Goal: Communication & Community: Answer question/provide support

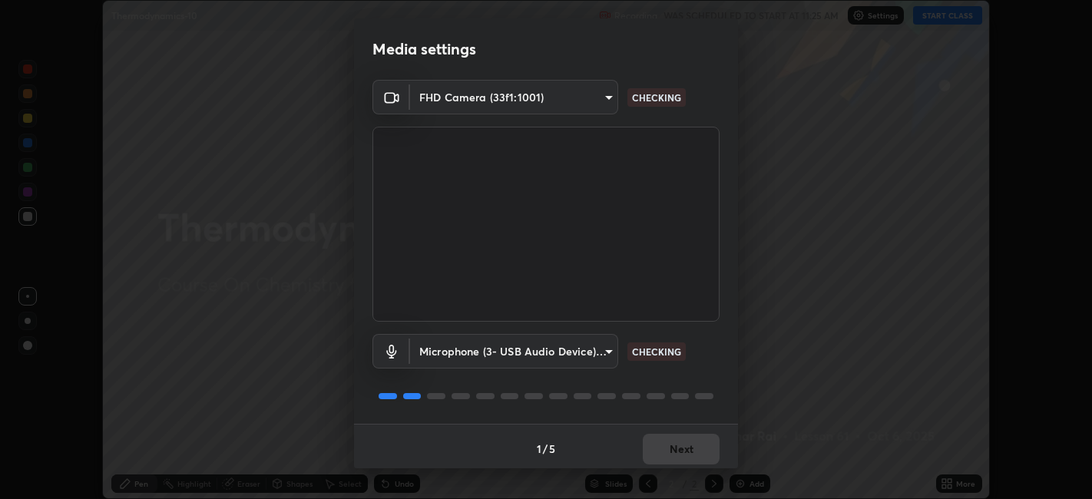
scroll to position [4, 0]
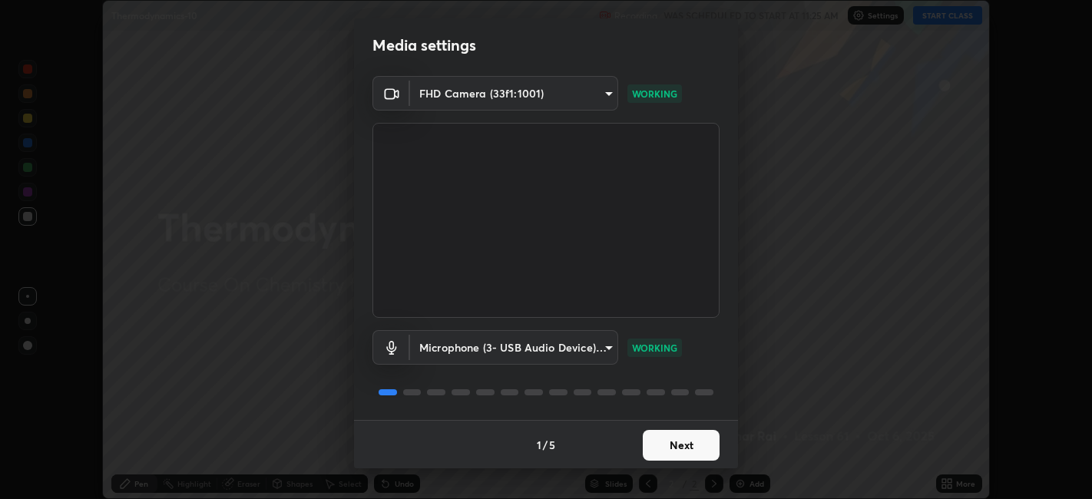
click at [674, 442] on button "Next" at bounding box center [681, 445] width 77 height 31
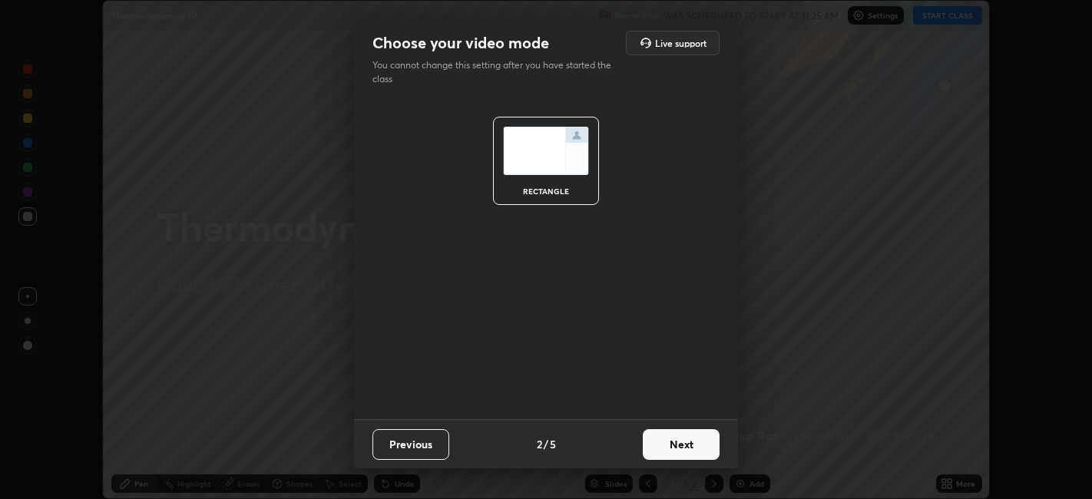
scroll to position [0, 0]
click at [677, 445] on button "Next" at bounding box center [681, 444] width 77 height 31
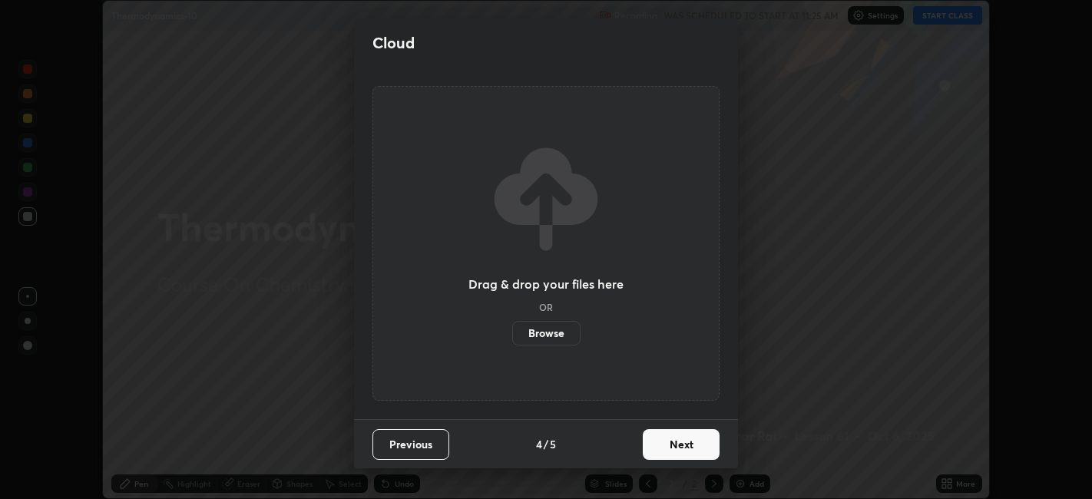
click at [676, 448] on button "Next" at bounding box center [681, 444] width 77 height 31
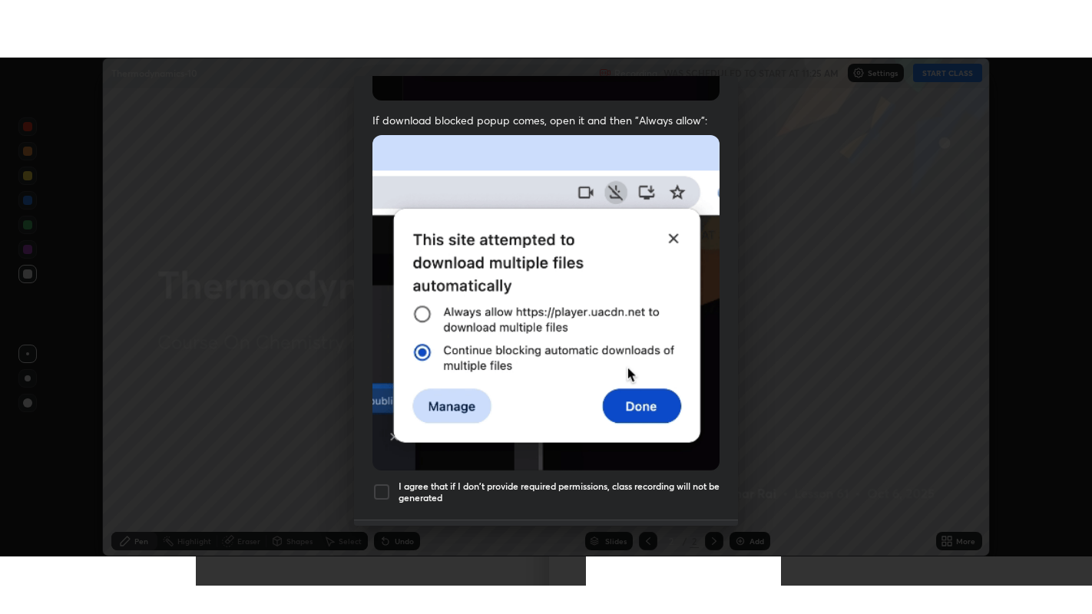
scroll to position [317, 0]
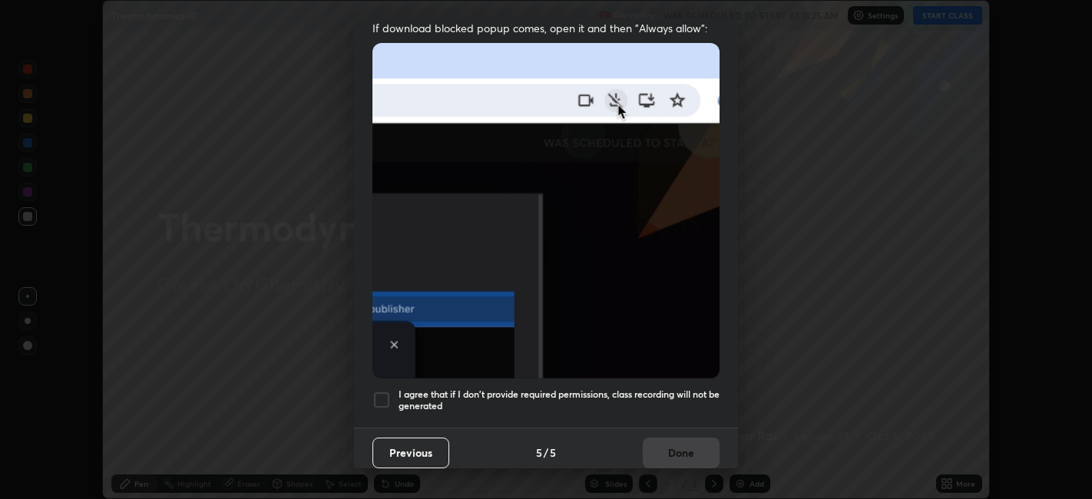
click at [382, 394] on div at bounding box center [381, 400] width 18 height 18
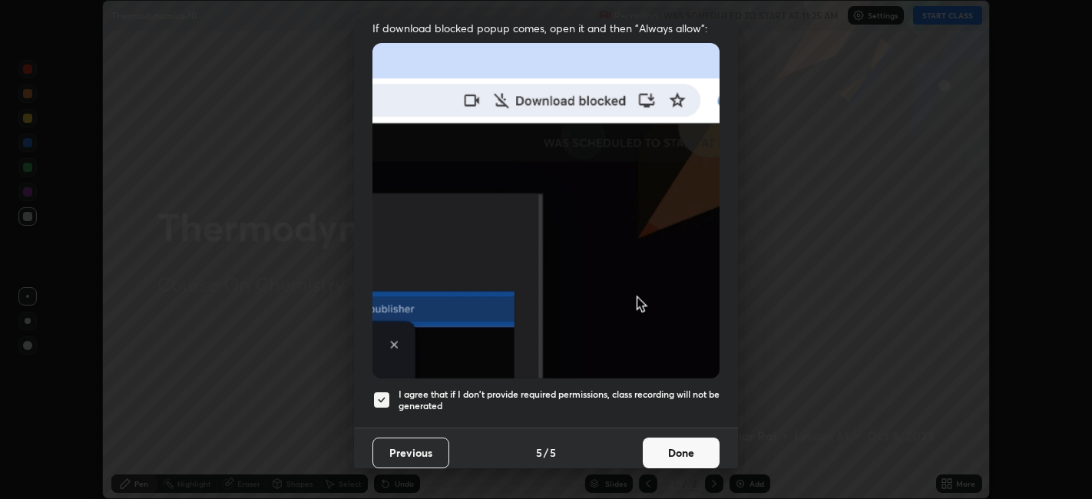
click at [691, 442] on button "Done" at bounding box center [681, 453] width 77 height 31
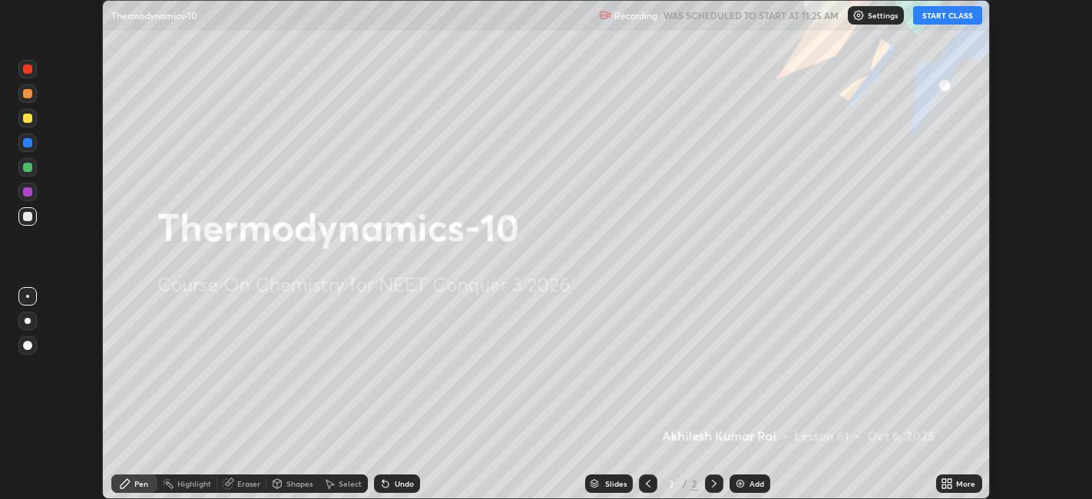
click at [935, 20] on button "START CLASS" at bounding box center [947, 15] width 69 height 18
click at [953, 484] on icon at bounding box center [947, 484] width 12 height 12
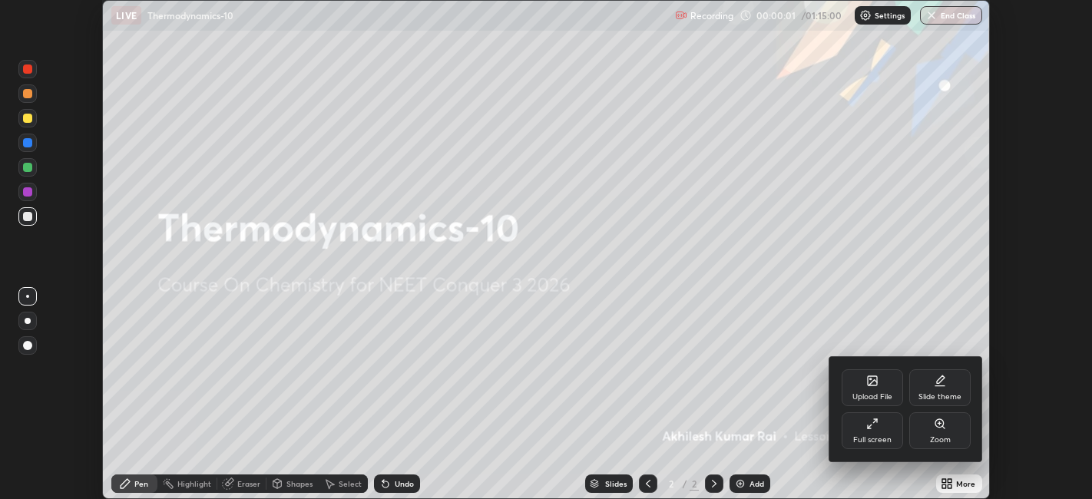
click at [867, 434] on div "Full screen" at bounding box center [872, 430] width 61 height 37
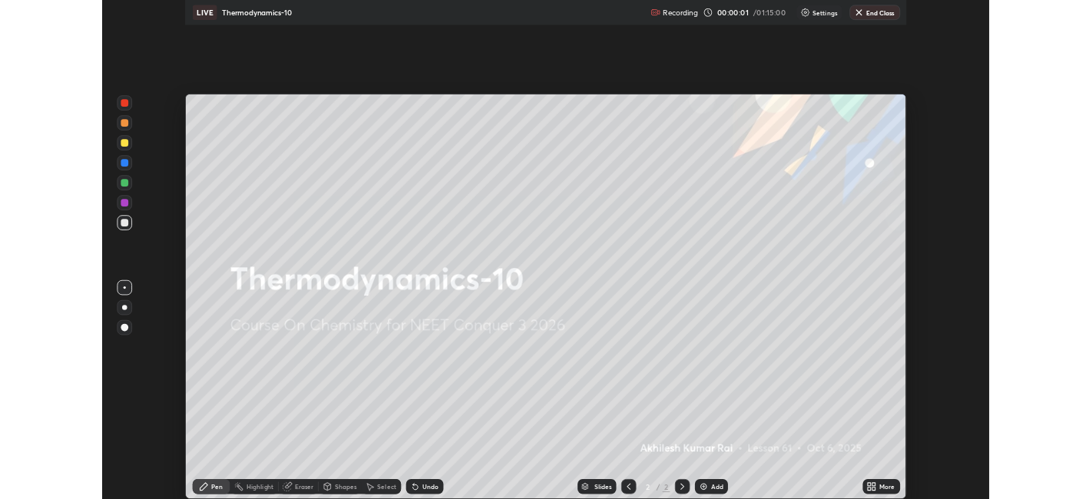
scroll to position [614, 1092]
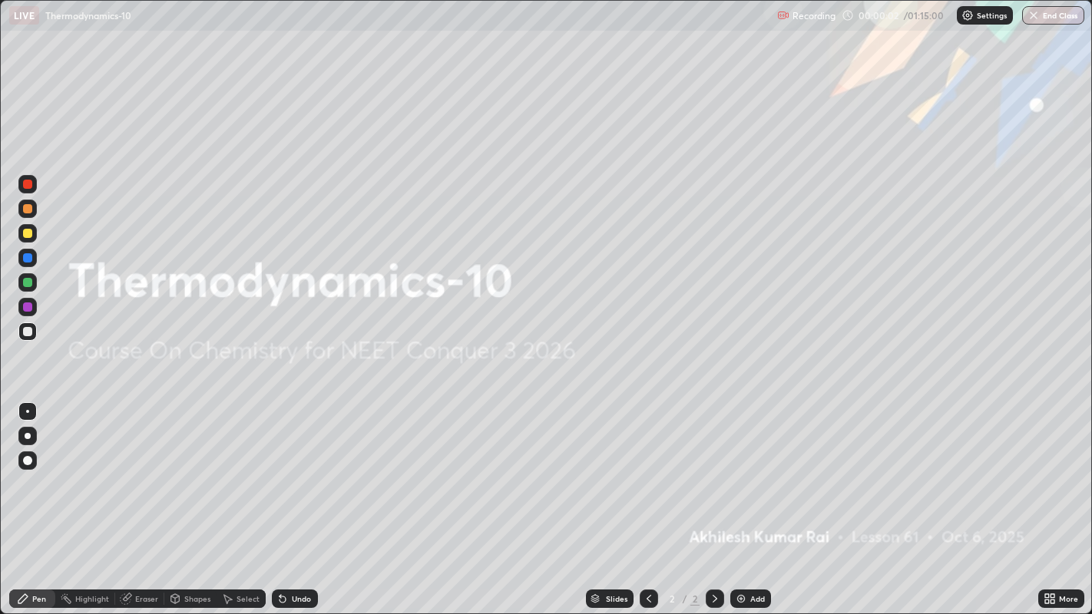
click at [760, 498] on div "Add" at bounding box center [757, 599] width 15 height 8
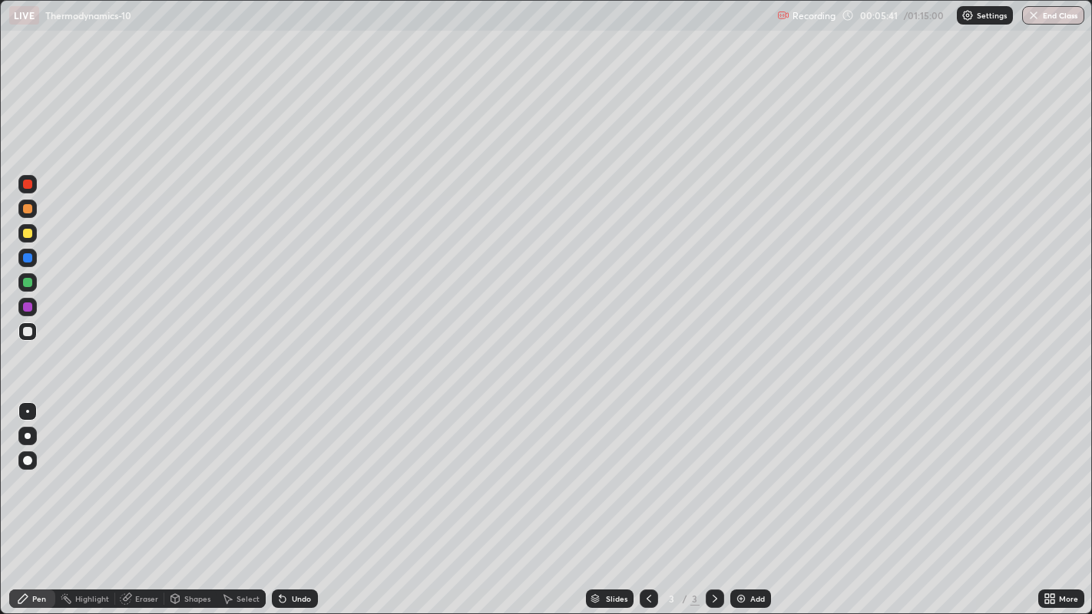
click at [746, 498] on div "Add" at bounding box center [750, 599] width 41 height 18
click at [643, 498] on icon at bounding box center [649, 599] width 12 height 12
click at [751, 498] on div "Add" at bounding box center [750, 599] width 41 height 18
click at [713, 498] on icon at bounding box center [715, 599] width 12 height 12
click at [29, 232] on div at bounding box center [27, 233] width 9 height 9
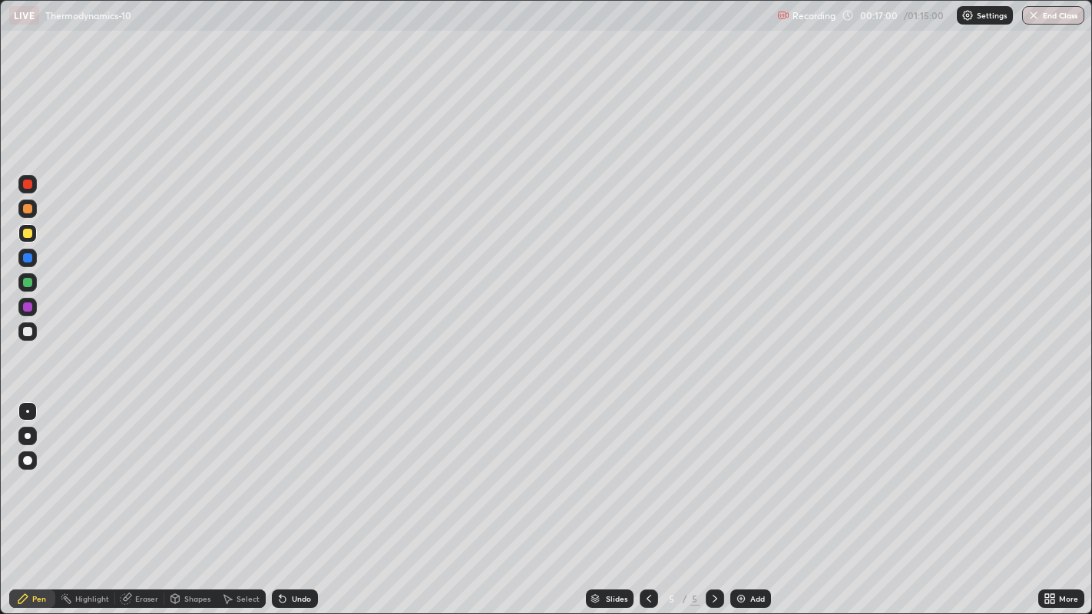
click at [29, 332] on div at bounding box center [27, 331] width 9 height 9
click at [750, 498] on div "Add" at bounding box center [757, 599] width 15 height 8
click at [757, 498] on div "Add" at bounding box center [757, 599] width 15 height 8
click at [28, 331] on div at bounding box center [27, 331] width 9 height 9
click at [151, 498] on div "Eraser" at bounding box center [146, 599] width 23 height 8
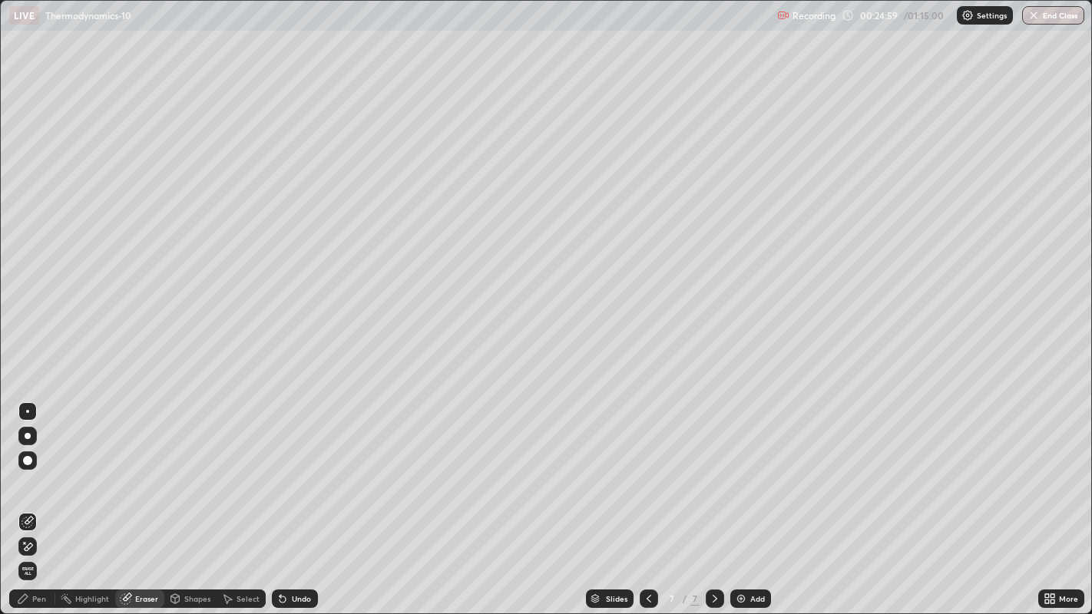
click at [38, 498] on div "Pen" at bounding box center [39, 599] width 14 height 8
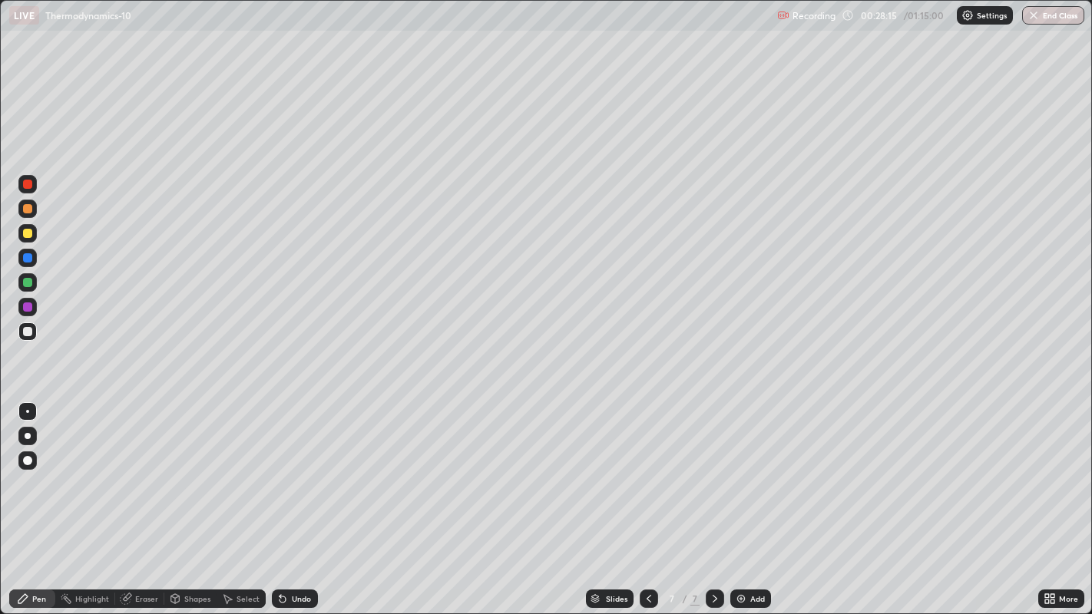
click at [30, 230] on div at bounding box center [27, 233] width 9 height 9
click at [754, 498] on div "Add" at bounding box center [750, 599] width 41 height 18
click at [28, 331] on div at bounding box center [27, 331] width 9 height 9
click at [738, 498] on img at bounding box center [741, 599] width 12 height 12
click at [30, 249] on div at bounding box center [27, 258] width 18 height 18
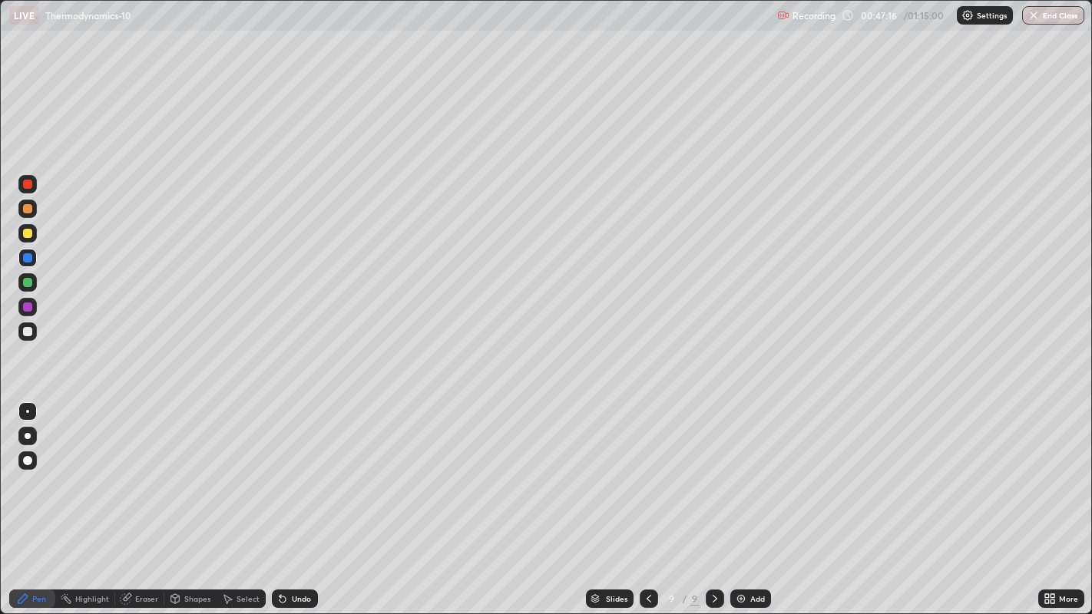
click at [28, 233] on div at bounding box center [27, 233] width 9 height 9
click at [745, 498] on img at bounding box center [741, 599] width 12 height 12
click at [29, 329] on div at bounding box center [27, 331] width 9 height 9
click at [29, 233] on div at bounding box center [27, 233] width 9 height 9
click at [750, 498] on div "Add" at bounding box center [757, 599] width 15 height 8
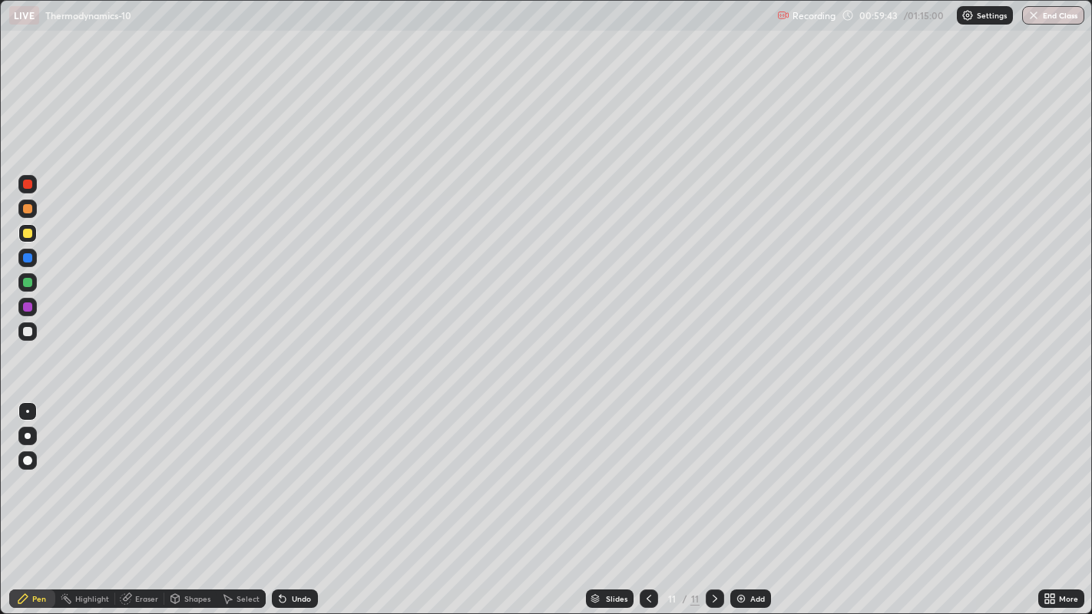
click at [31, 210] on div at bounding box center [27, 208] width 9 height 9
click at [146, 498] on div "Eraser" at bounding box center [139, 599] width 49 height 18
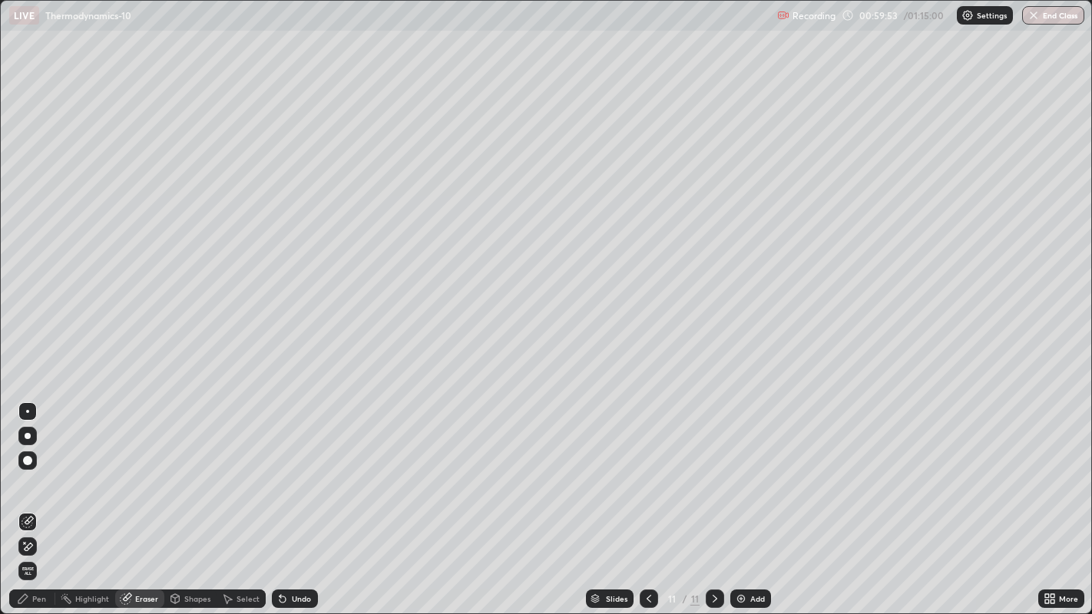
click at [38, 498] on div "Pen" at bounding box center [39, 599] width 14 height 8
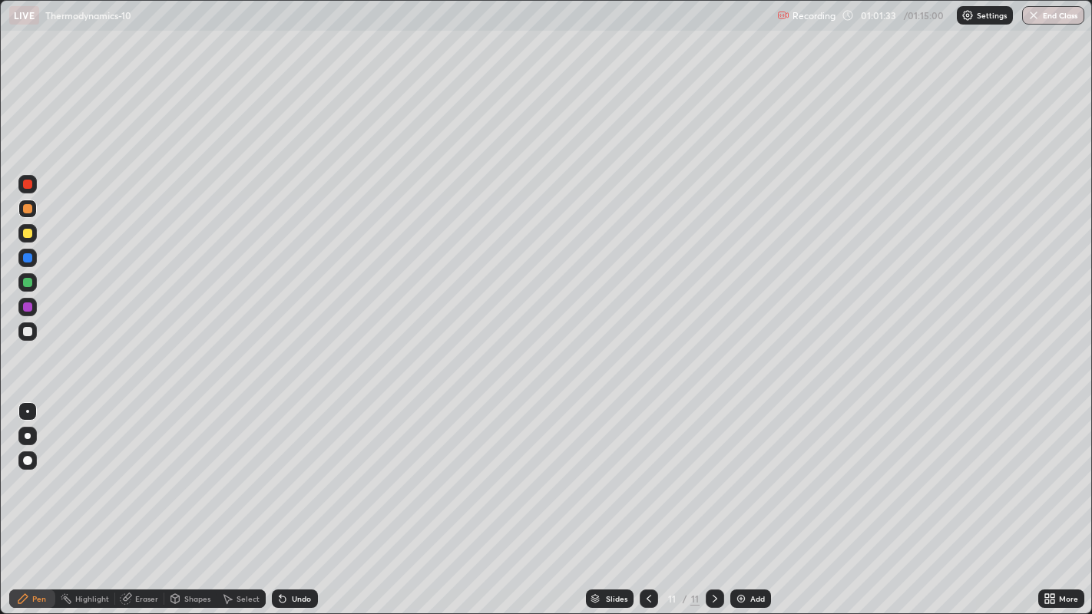
click at [28, 332] on div at bounding box center [27, 331] width 9 height 9
click at [35, 334] on div at bounding box center [27, 332] width 18 height 18
click at [1068, 21] on button "End Class" at bounding box center [1053, 15] width 62 height 18
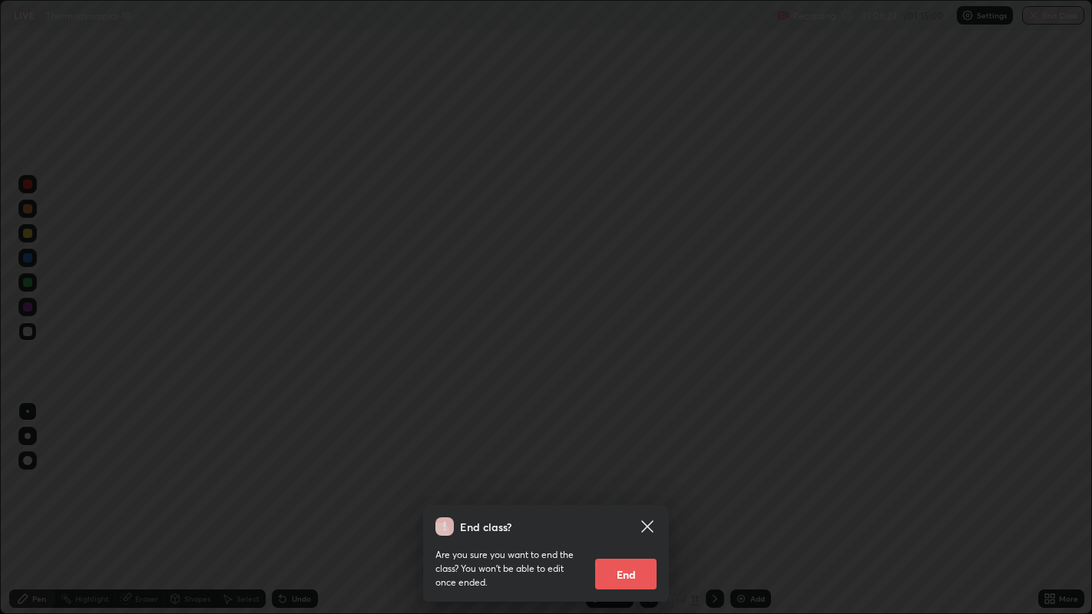
click at [630, 498] on button "End" at bounding box center [625, 574] width 61 height 31
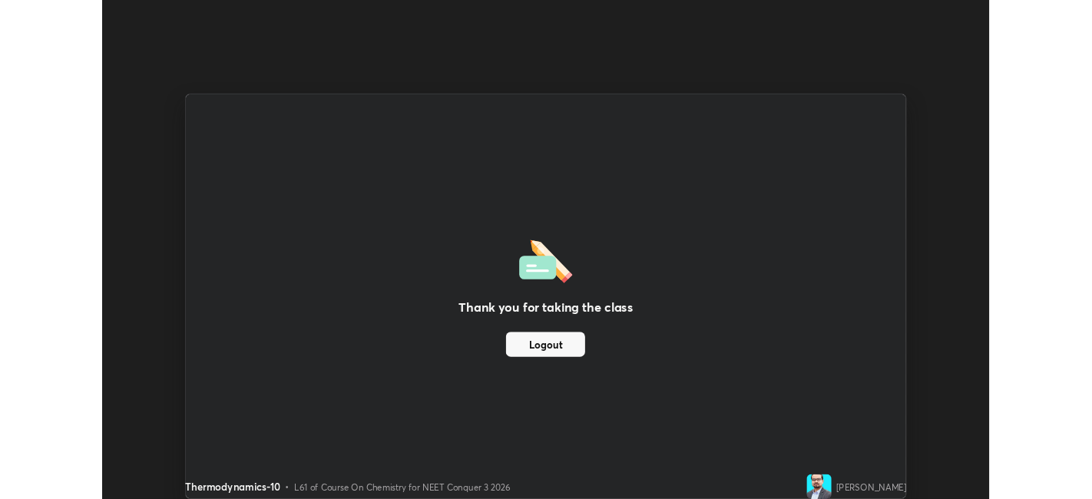
scroll to position [76305, 75711]
